Goal: Task Accomplishment & Management: Manage account settings

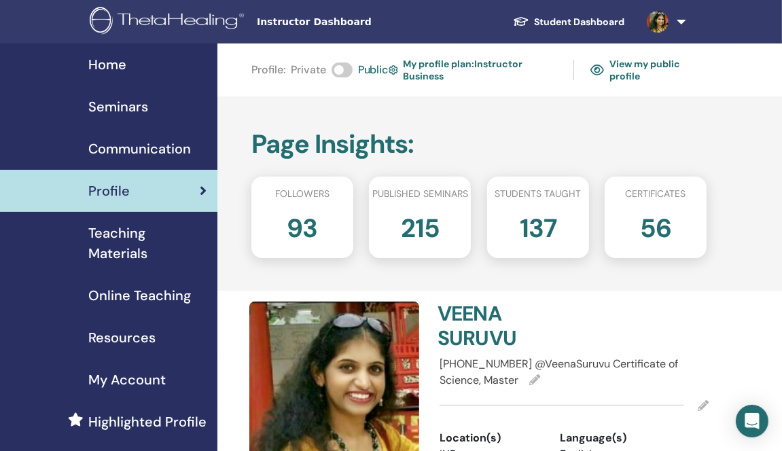
click at [144, 109] on span "Seminars" at bounding box center [118, 106] width 60 height 20
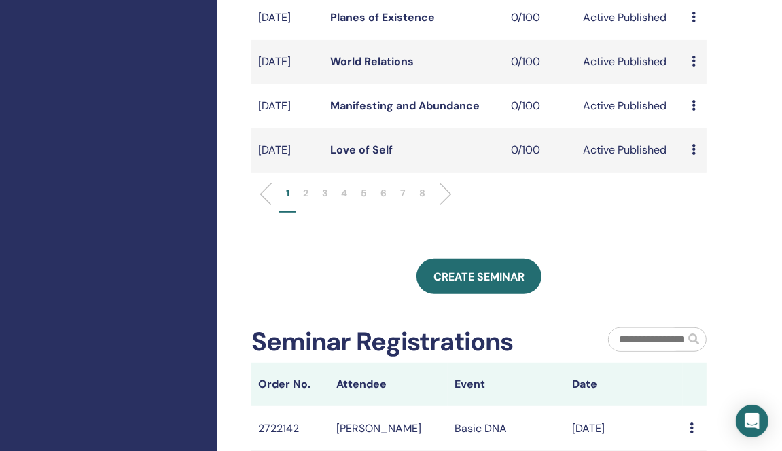
scroll to position [612, 0]
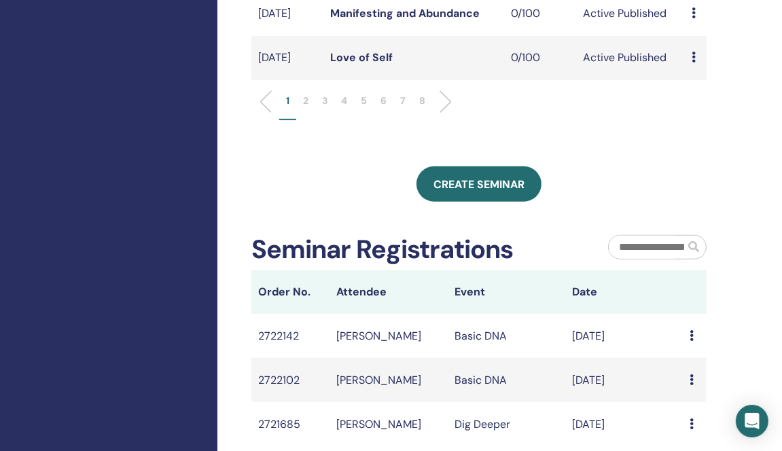
click at [362, 108] on p "5" at bounding box center [364, 101] width 6 height 14
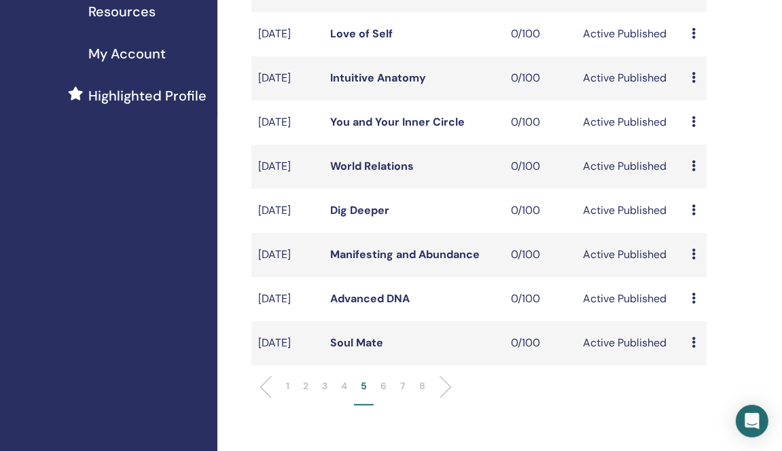
scroll to position [476, 0]
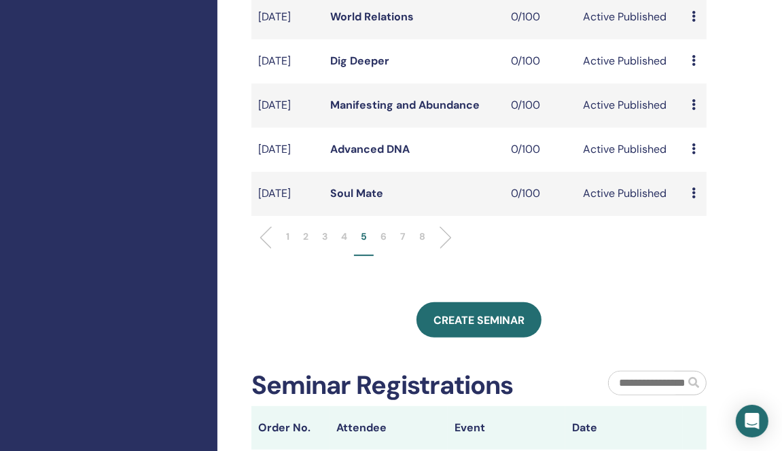
click at [385, 244] on p "6" at bounding box center [384, 237] width 6 height 14
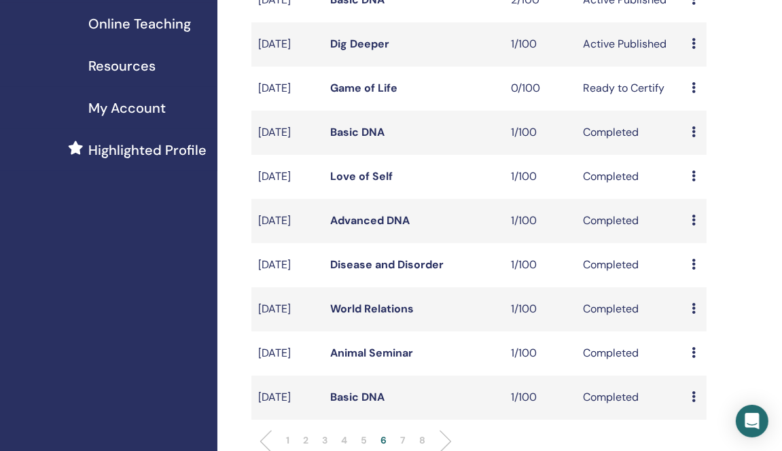
scroll to position [68, 0]
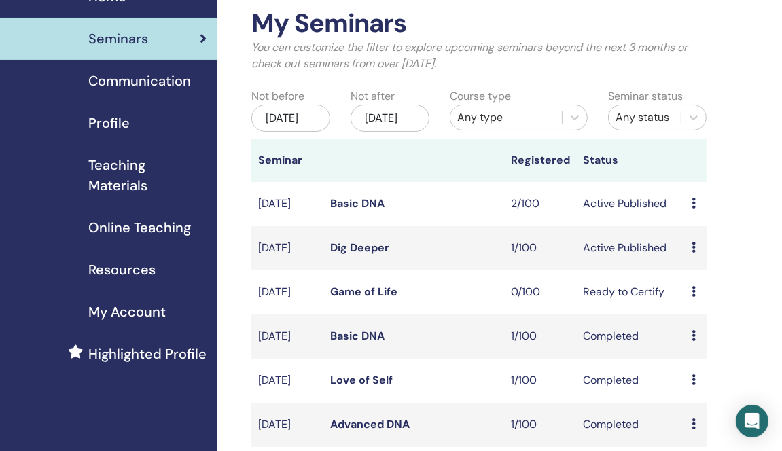
click at [697, 256] on div "Preview Edit Attendees Cancel" at bounding box center [696, 248] width 8 height 16
click at [711, 318] on link "Attendees" at bounding box center [710, 315] width 52 height 14
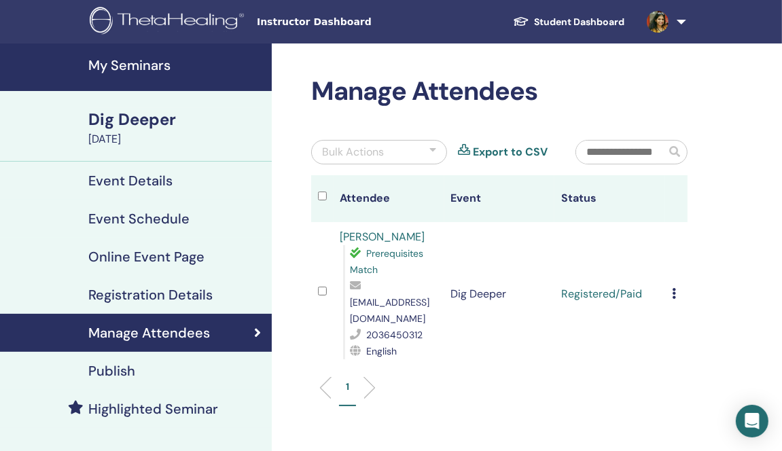
click at [673, 288] on icon at bounding box center [674, 293] width 4 height 11
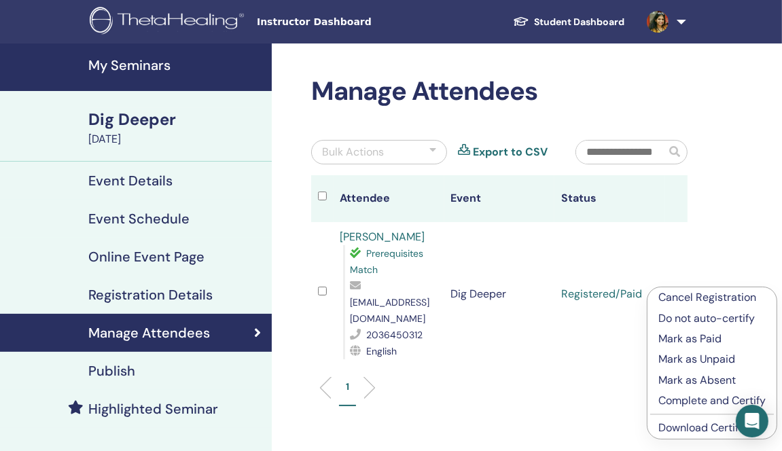
click at [690, 402] on p "Complete and Certify" at bounding box center [711, 401] width 107 height 16
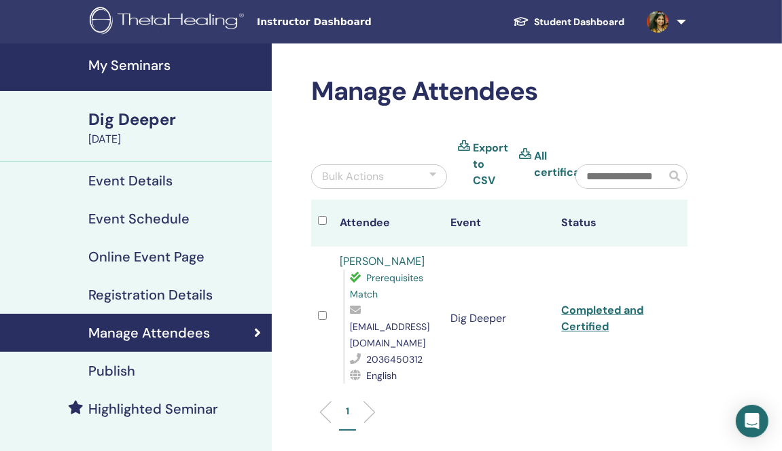
click at [135, 69] on h4 "My Seminars" at bounding box center [175, 65] width 175 height 16
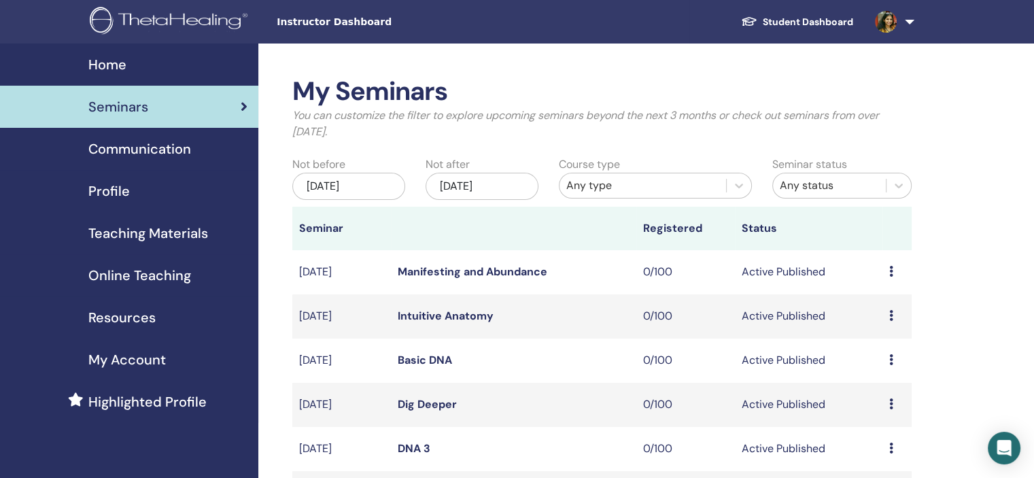
click at [128, 181] on span "Profile" at bounding box center [108, 191] width 41 height 20
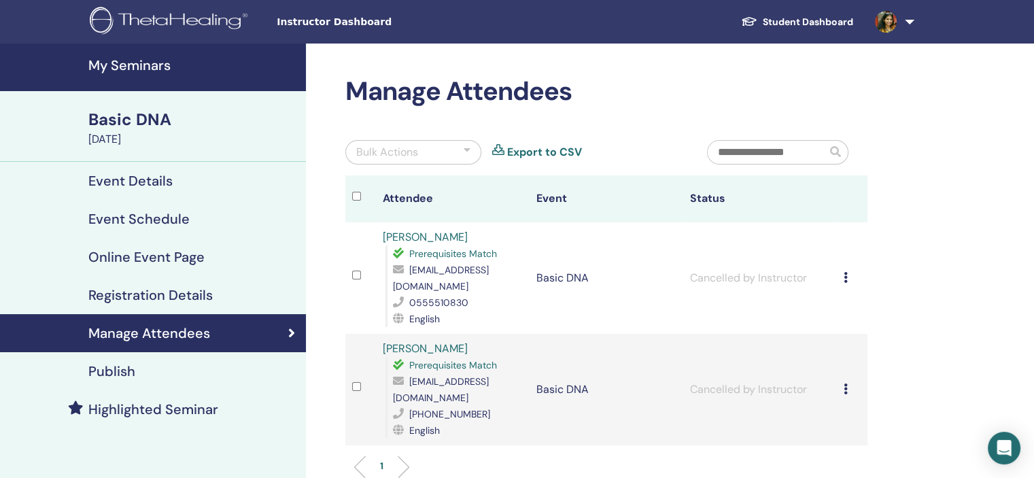
click at [139, 60] on h4 "My Seminars" at bounding box center [192, 65] width 209 height 16
